Goal: Transaction & Acquisition: Book appointment/travel/reservation

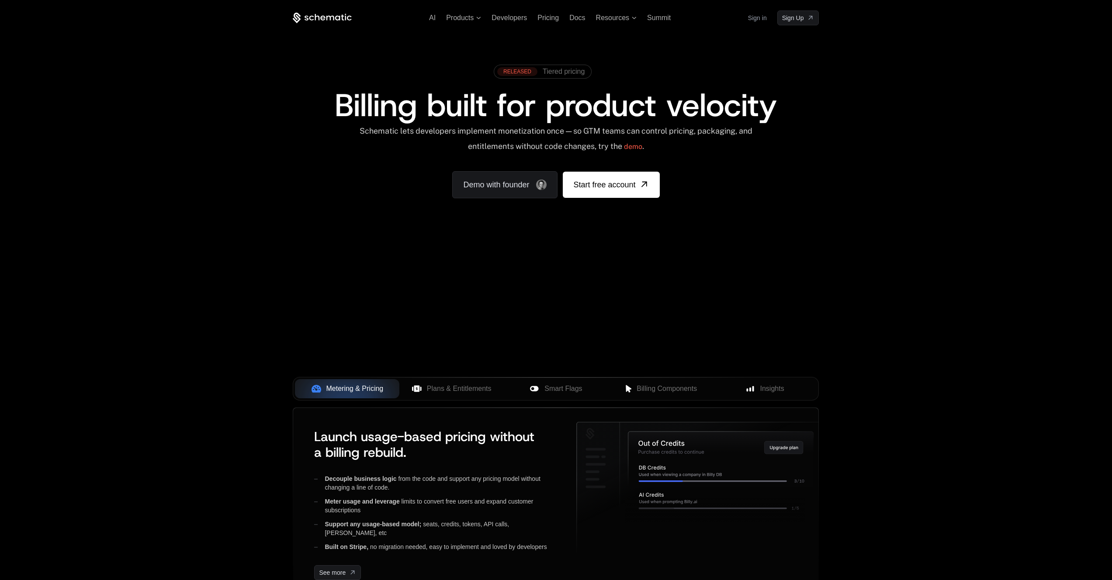
click at [510, 103] on span "Billing built for product velocity" at bounding box center [556, 105] width 442 height 42
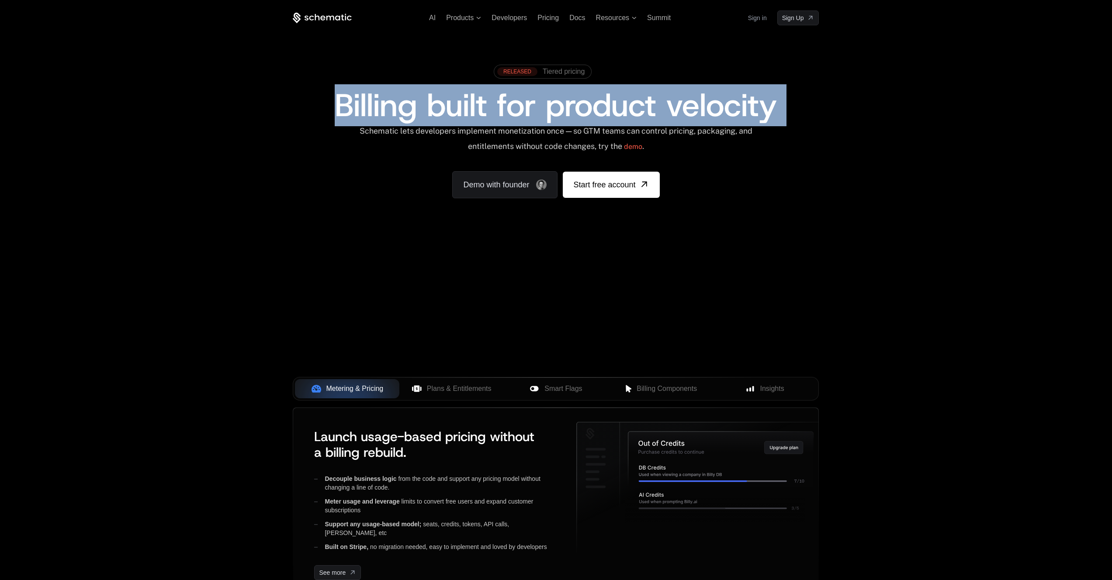
click at [510, 103] on span "Billing built for product velocity" at bounding box center [556, 105] width 442 height 42
click at [527, 190] on link "Demo with founder" at bounding box center [504, 184] width 105 height 27
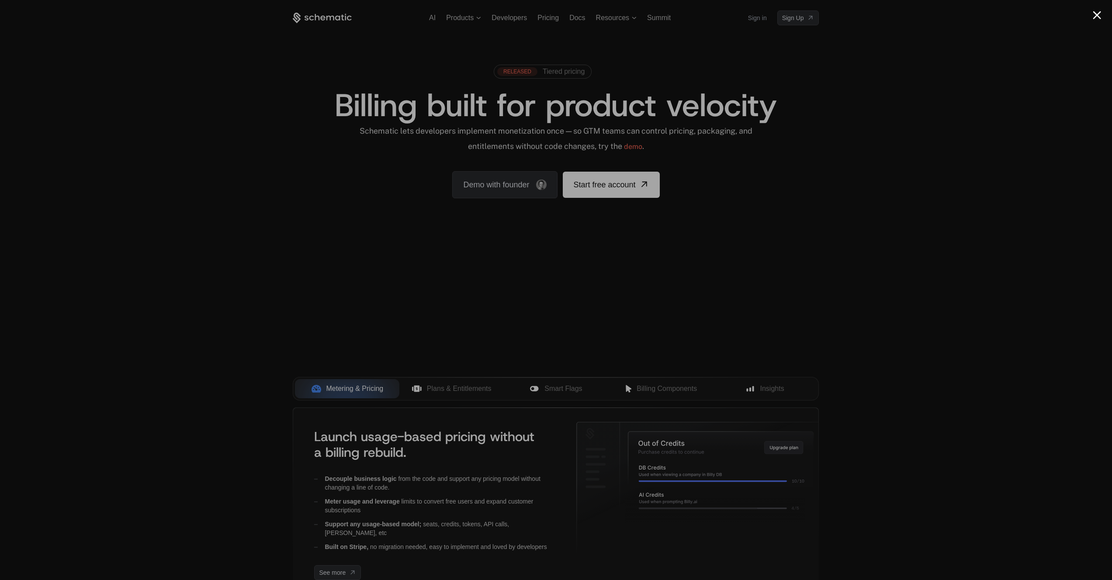
click at [140, 230] on div at bounding box center [556, 290] width 1112 height 580
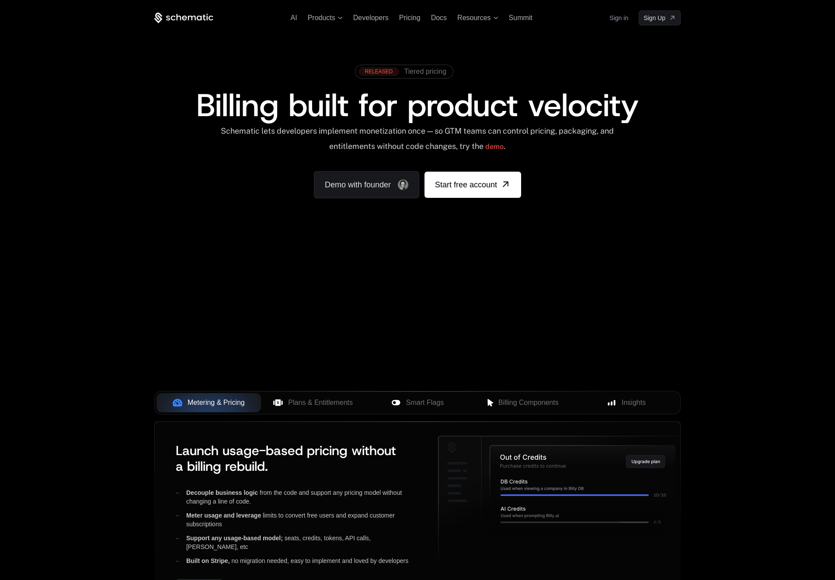
click at [702, 102] on div "AI Products Developers Pricing Docs Resources Summit Sign in Sign Up RELEASED T…" at bounding box center [417, 130] width 835 height 261
